Goal: Information Seeking & Learning: Learn about a topic

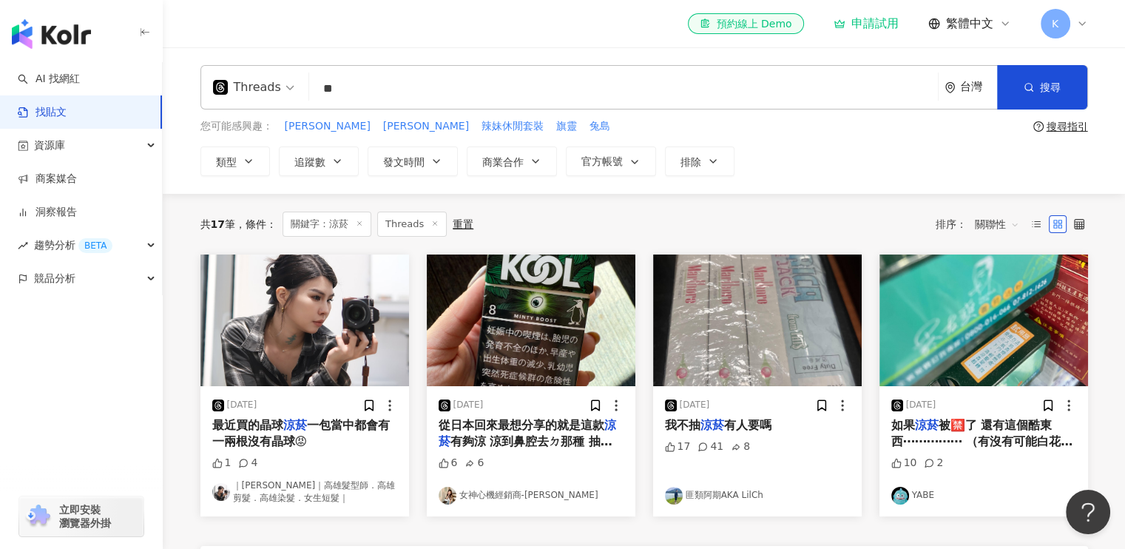
click at [377, 89] on input "**" at bounding box center [623, 89] width 617 height 32
click at [287, 85] on span "Threads" at bounding box center [253, 87] width 81 height 24
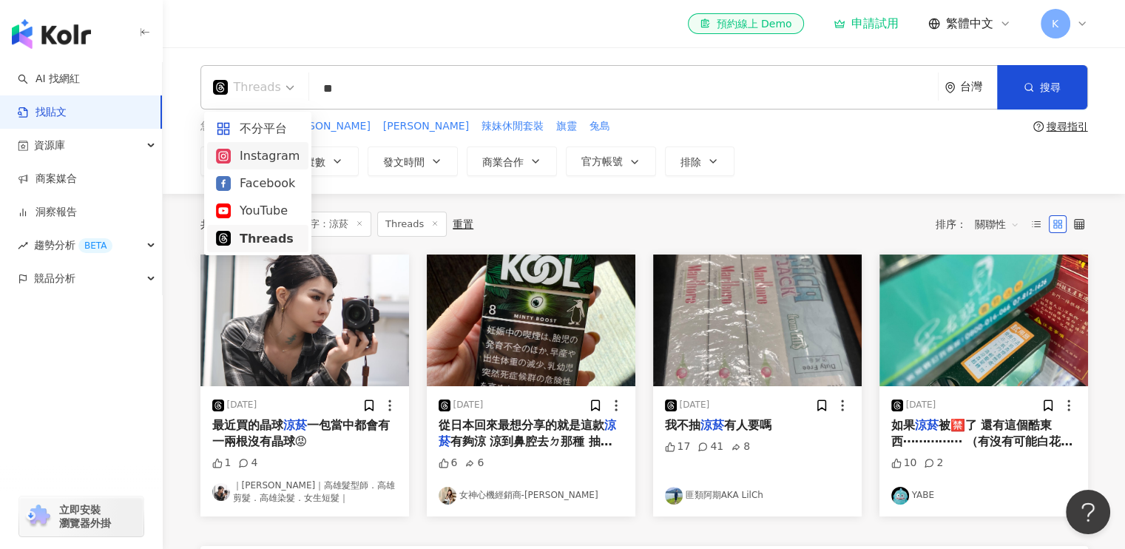
click at [265, 160] on div "Instagram" at bounding box center [258, 156] width 84 height 18
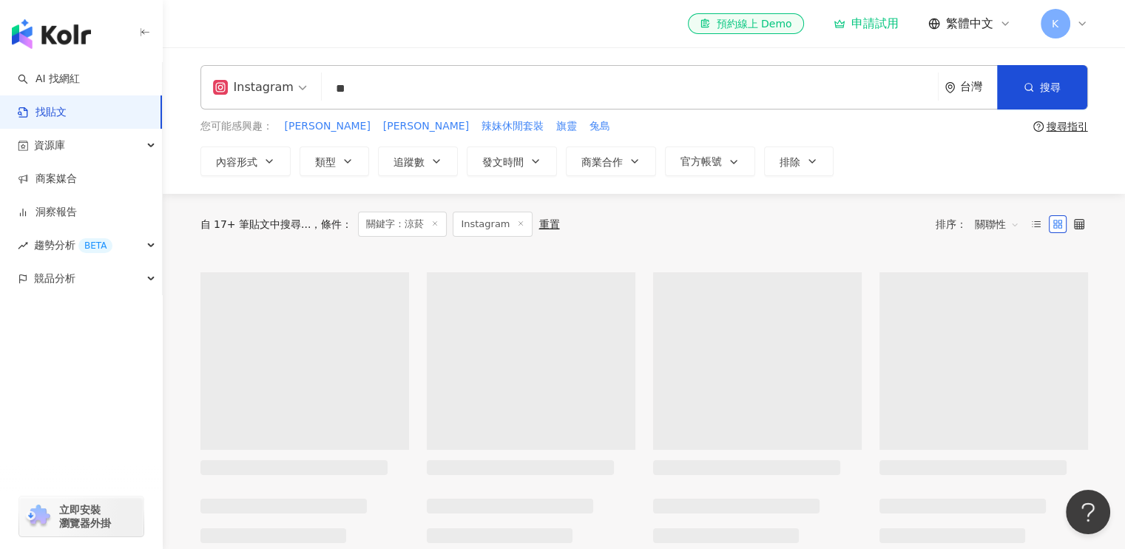
drag, startPoint x: 1042, startPoint y: 92, endPoint x: 394, endPoint y: 197, distance: 656.7
click at [1042, 92] on span "搜尋" at bounding box center [1050, 87] width 21 height 12
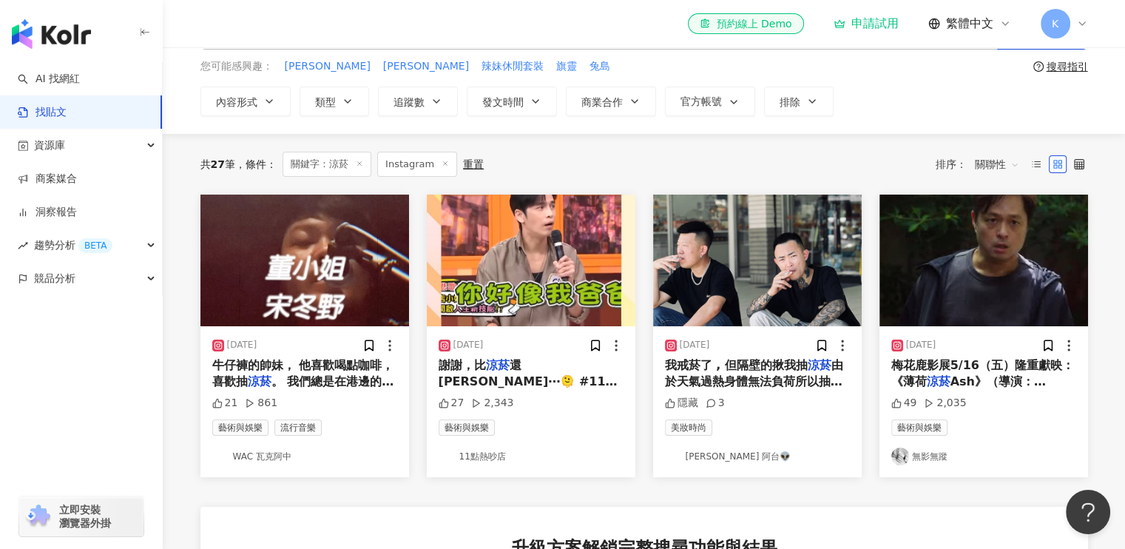
scroll to position [148, 0]
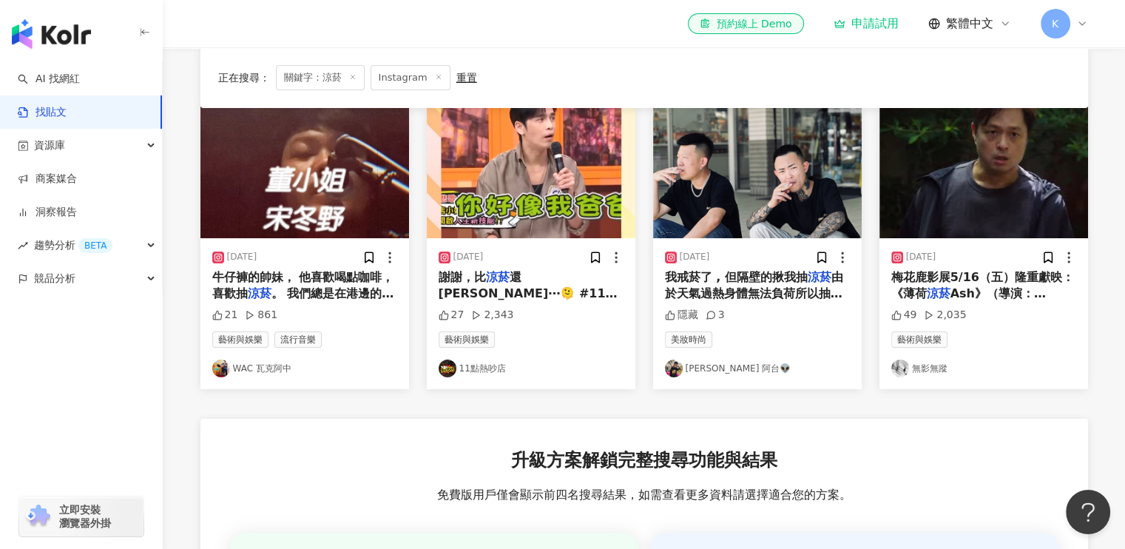
click at [768, 297] on span "由於天氣過熱身體無法負荷所以抽了一支打自己的臉🥴 免得等等拖累擋路被嫌！" at bounding box center [757, 302] width 185 height 64
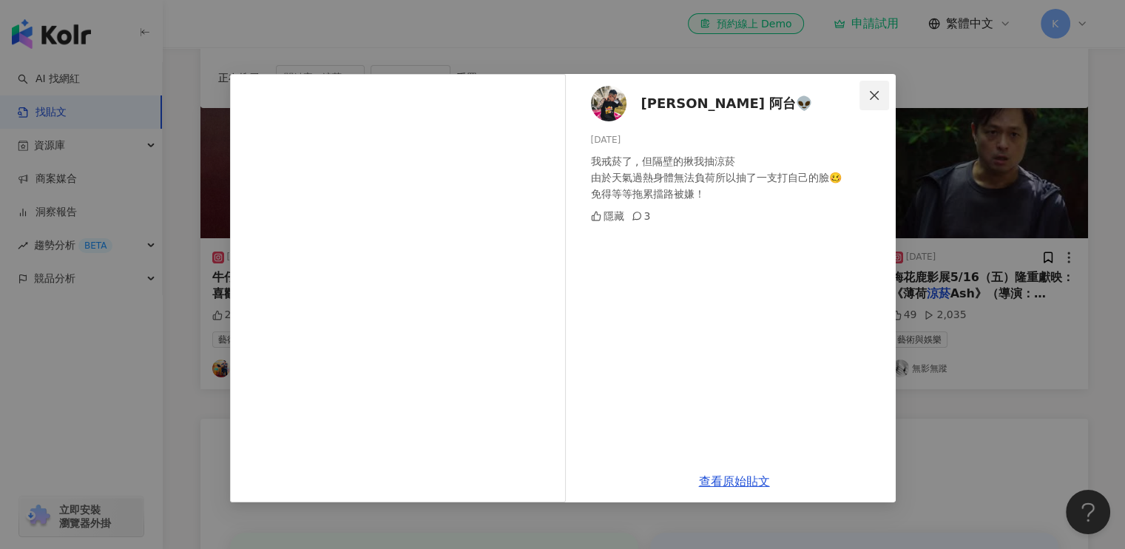
click at [870, 90] on icon "close" at bounding box center [875, 96] width 12 height 12
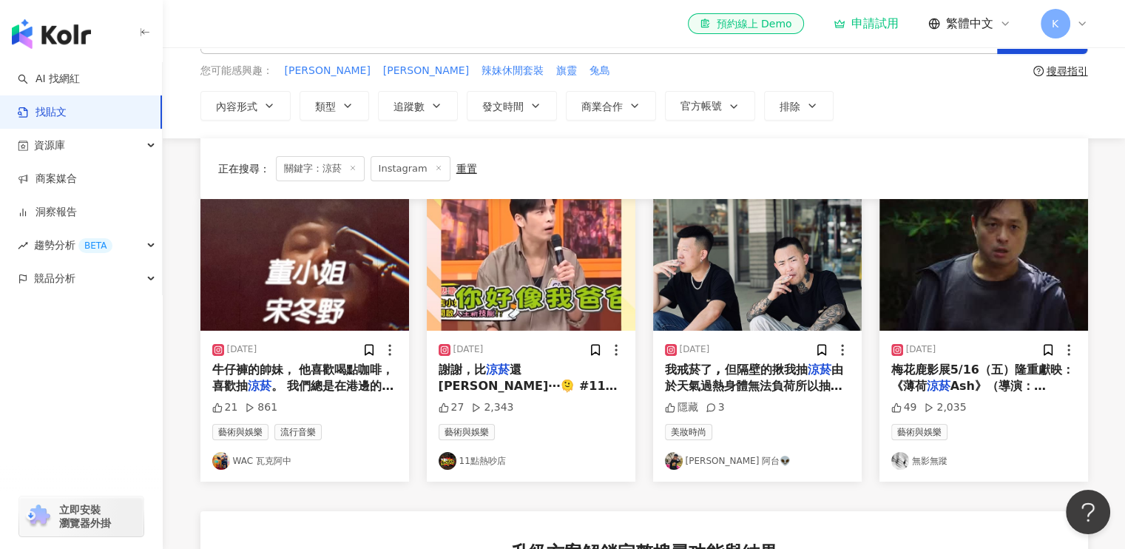
scroll to position [0, 0]
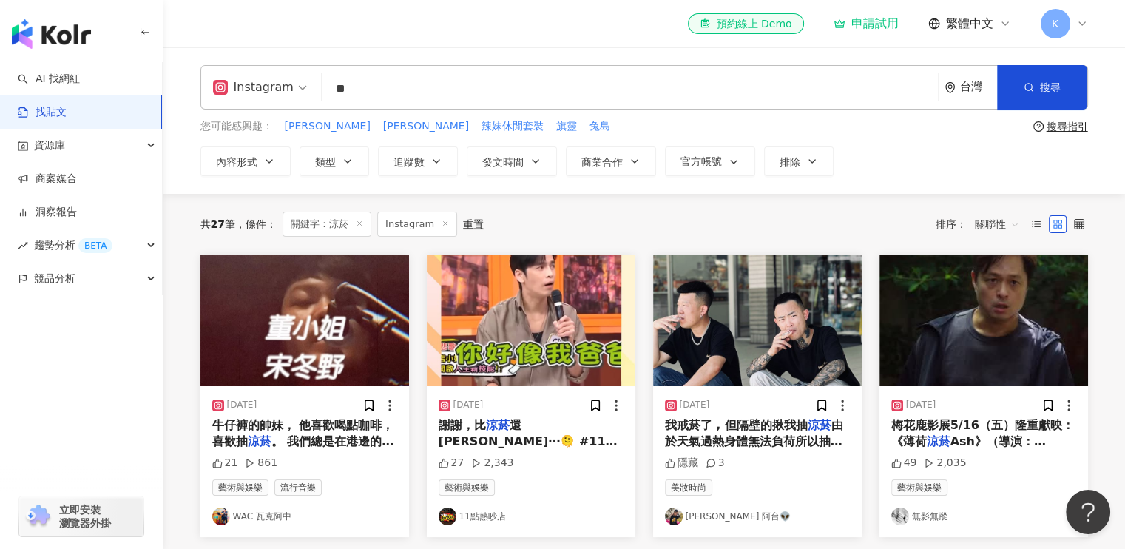
click at [430, 88] on input "**" at bounding box center [630, 89] width 605 height 32
type input "*"
click at [374, 91] on input "search" at bounding box center [630, 89] width 605 height 32
type input "**"
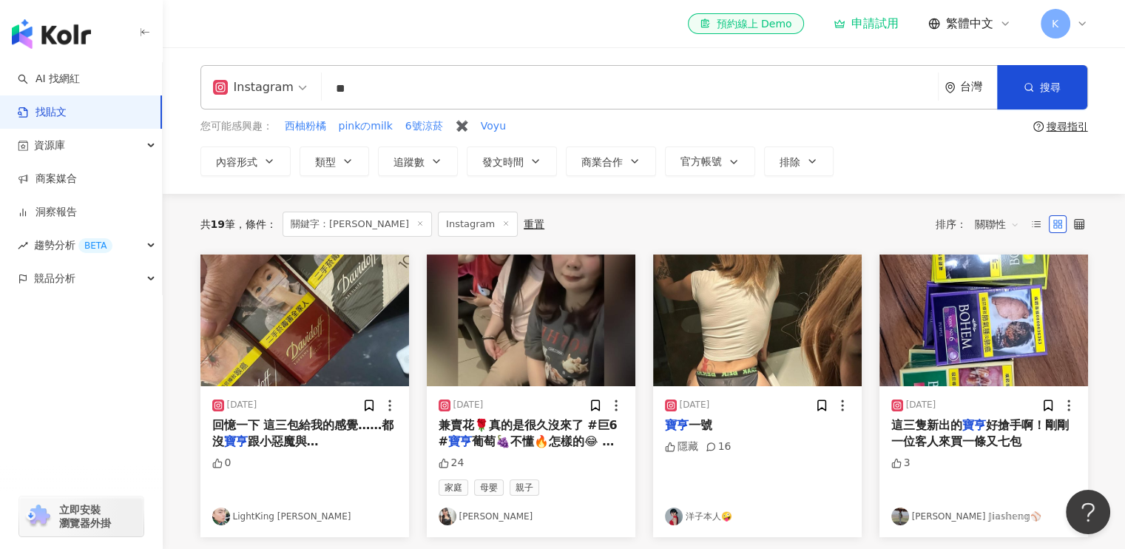
click at [551, 434] on span "葡萄🍇不懂🔥怎樣的😂 #阿敏" at bounding box center [527, 449] width 176 height 30
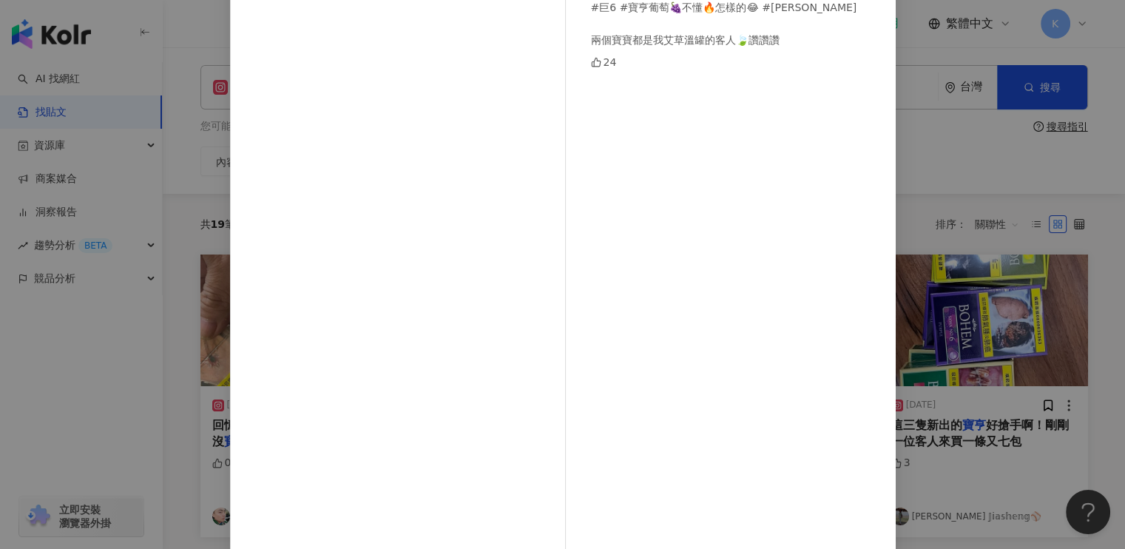
scroll to position [71, 0]
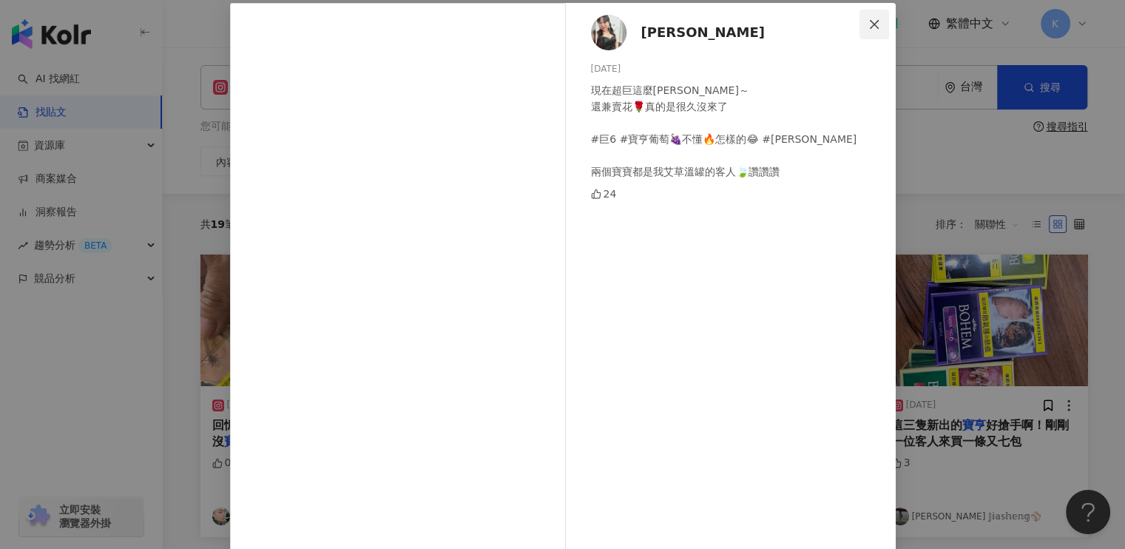
click at [872, 23] on icon "close" at bounding box center [875, 24] width 12 height 12
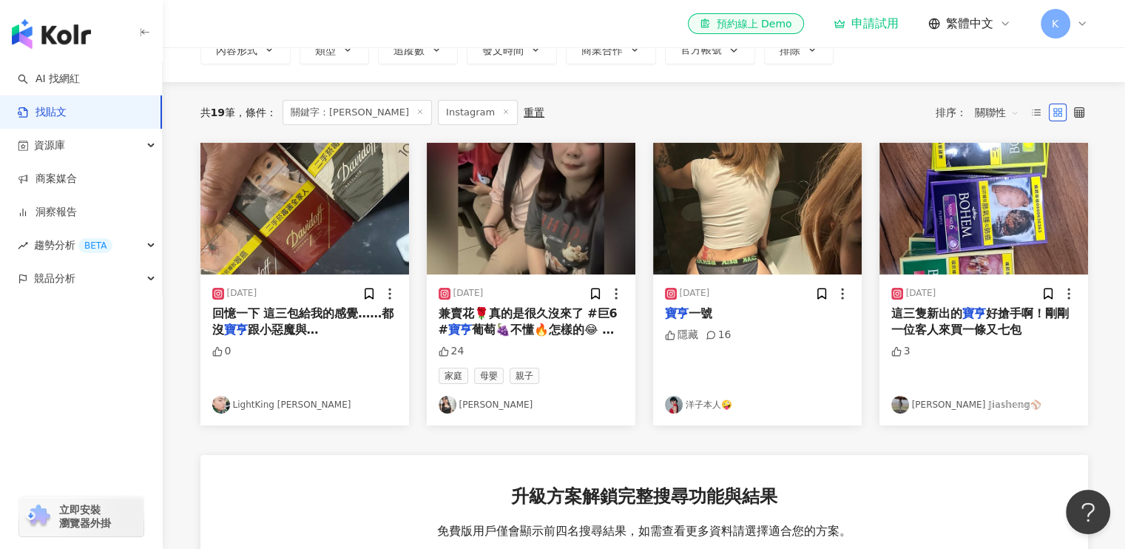
scroll to position [148, 0]
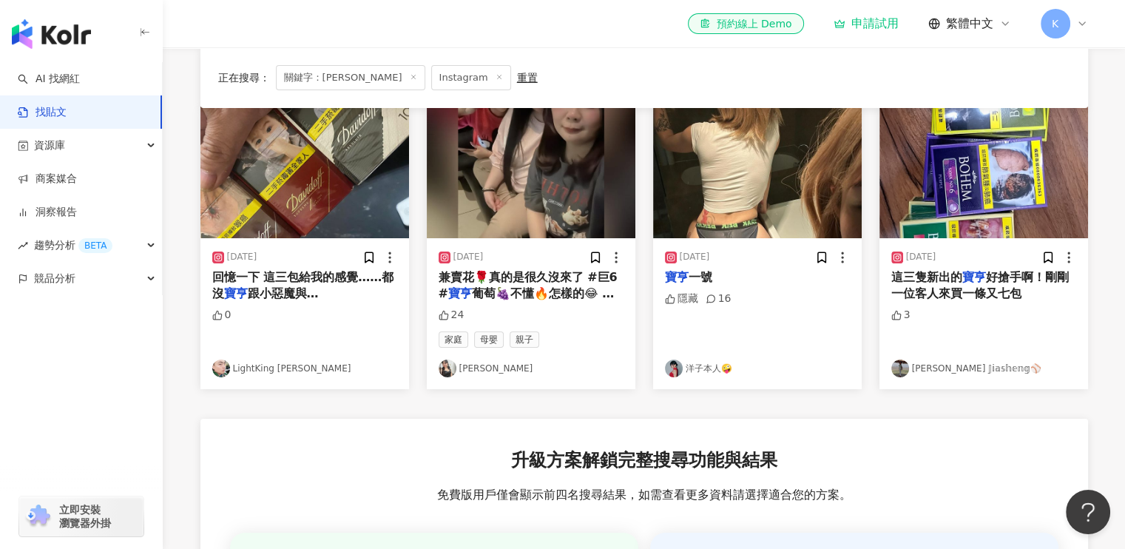
click at [986, 285] on span "好搶手啊！剛剛一位客人來買一條又七包" at bounding box center [981, 285] width 178 height 30
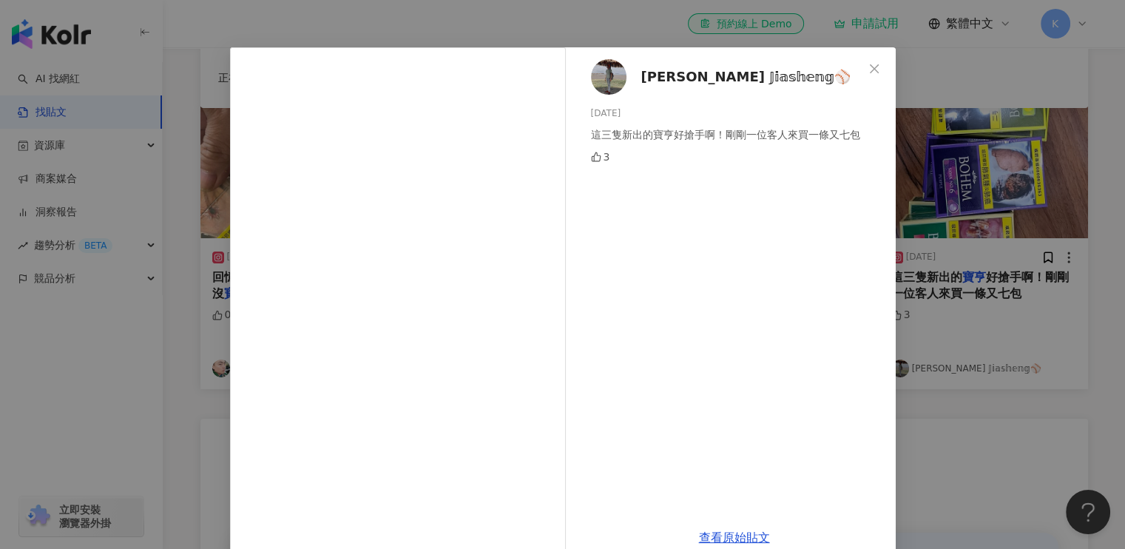
scroll to position [53, 0]
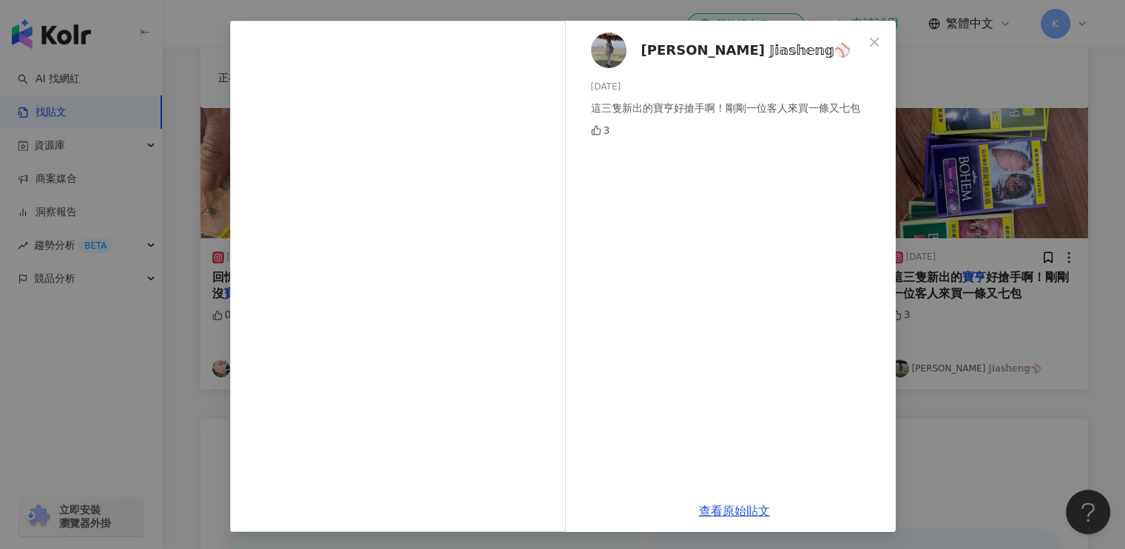
click at [667, 53] on span "𝕃𝕚 𝕁𝕚𝕒𝕤𝕙𝕖𝕟𝕘⚾️" at bounding box center [746, 50] width 209 height 21
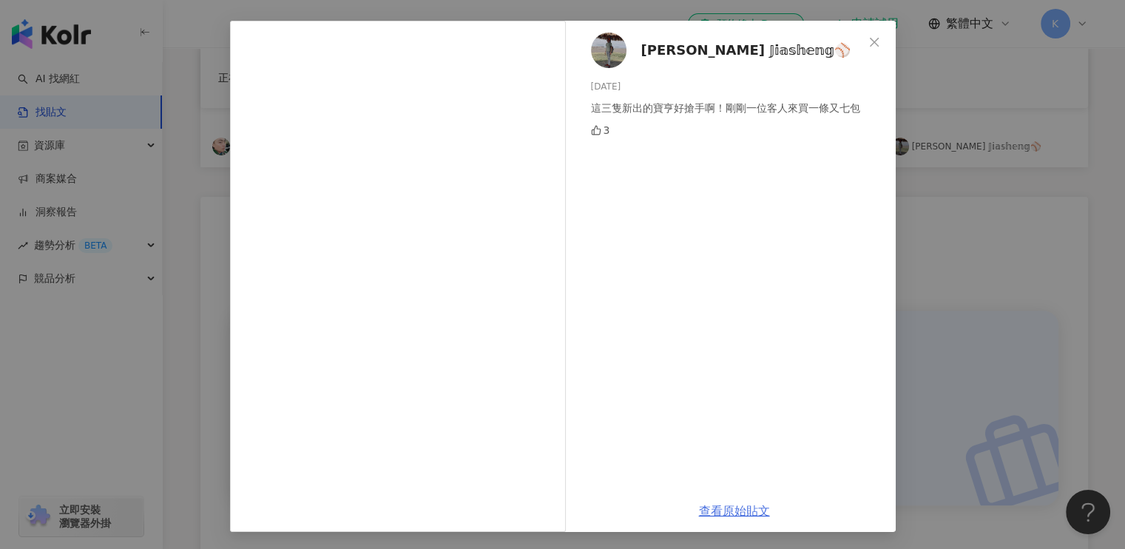
click at [728, 517] on link "查看原始貼文" at bounding box center [734, 511] width 71 height 14
